Goal: Find specific page/section: Find specific page/section

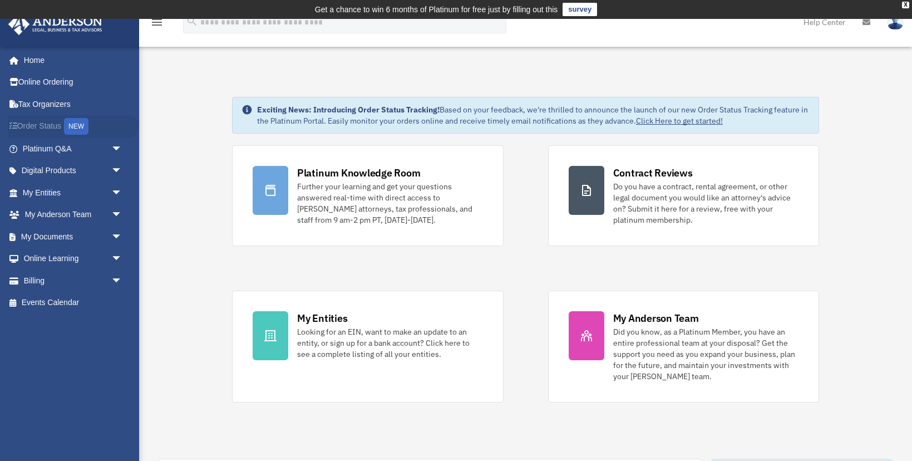
click at [48, 122] on link "Order Status NEW" at bounding box center [73, 126] width 131 height 23
click at [37, 282] on link "Billing arrow_drop_down" at bounding box center [73, 280] width 131 height 22
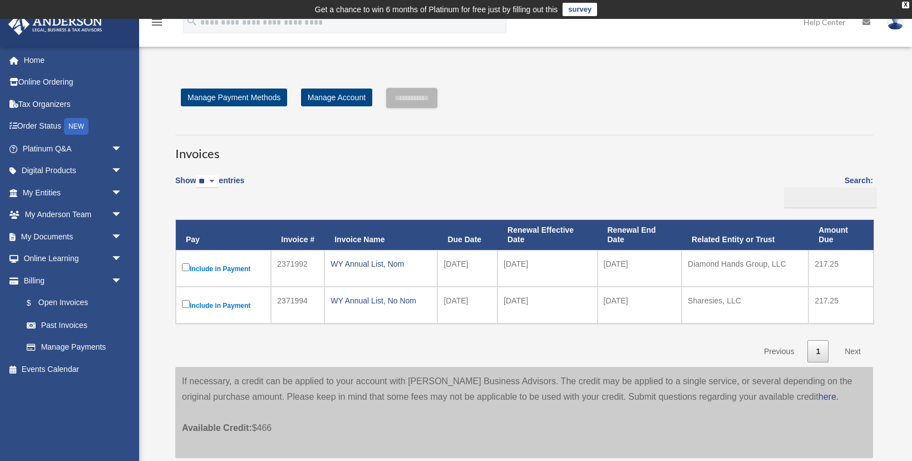
click at [157, 230] on div "**********" at bounding box center [524, 273] width 748 height 370
click at [52, 213] on link "My Anderson Team arrow_drop_down" at bounding box center [73, 215] width 131 height 22
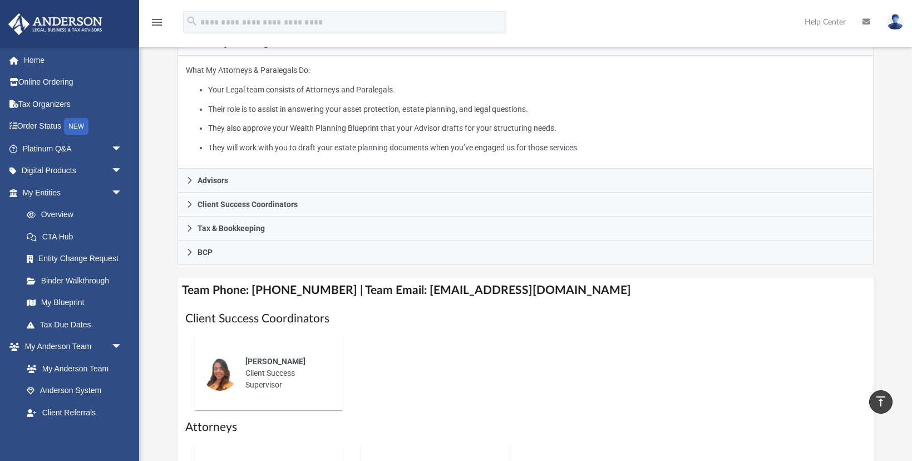
scroll to position [117, 0]
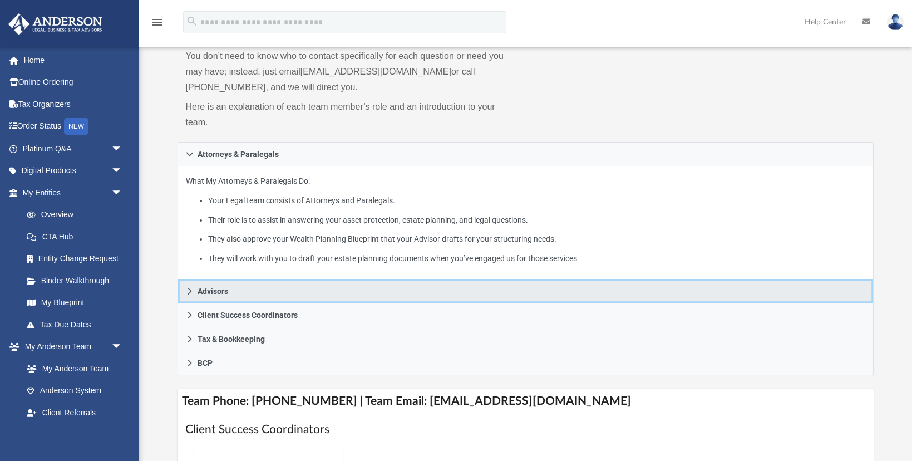
click at [211, 292] on span "Advisors" at bounding box center [213, 291] width 31 height 8
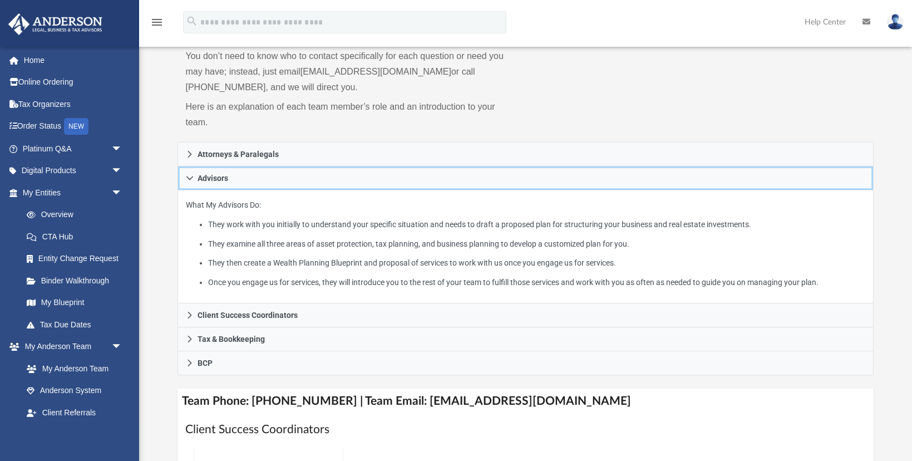
scroll to position [193, 0]
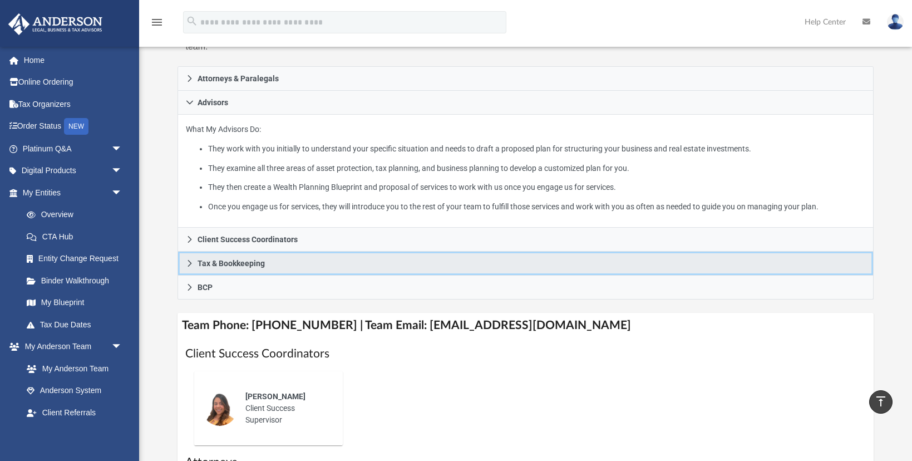
click at [222, 271] on link "Tax & Bookkeeping" at bounding box center [526, 264] width 696 height 24
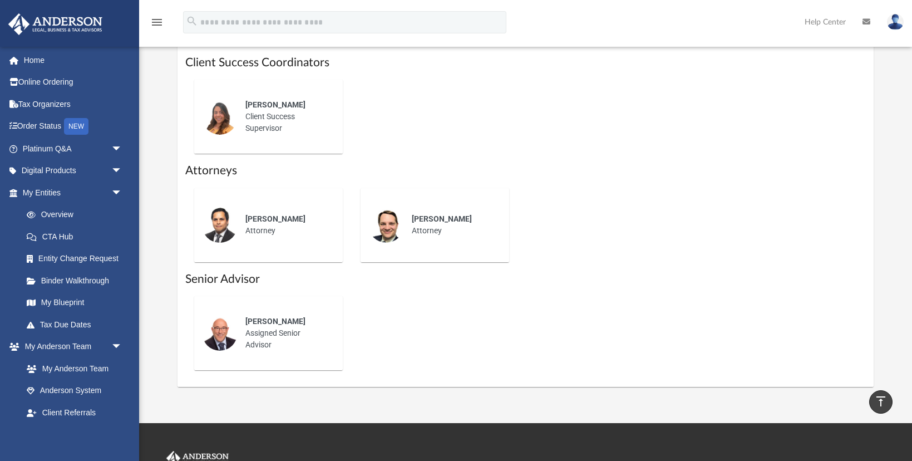
scroll to position [372, 0]
